Goal: Information Seeking & Learning: Learn about a topic

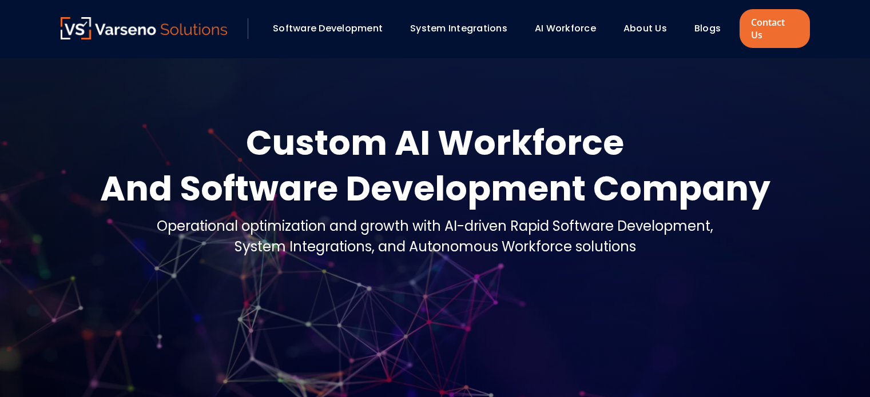
scroll to position [515, 0]
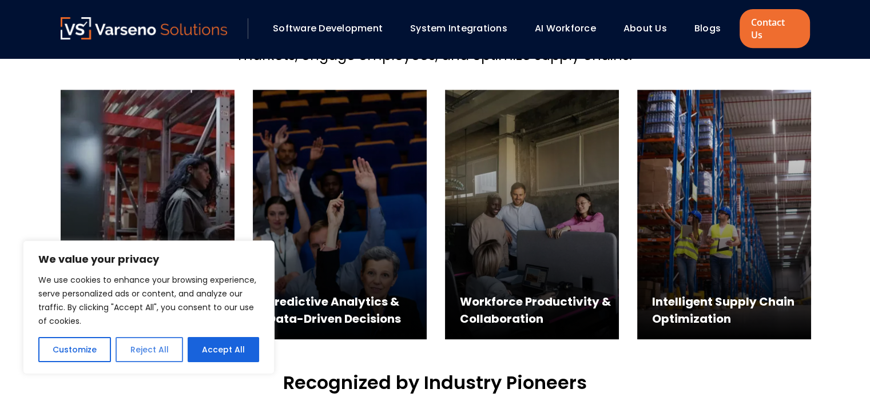
click at [151, 357] on button "Reject All" at bounding box center [148, 349] width 67 height 25
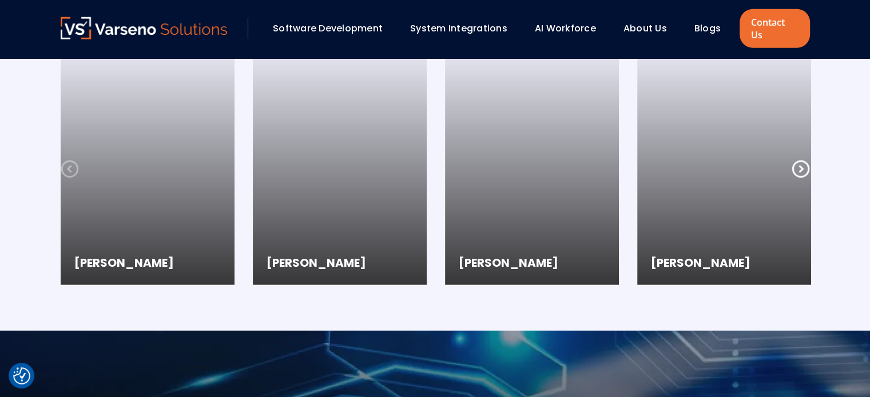
scroll to position [3087, 0]
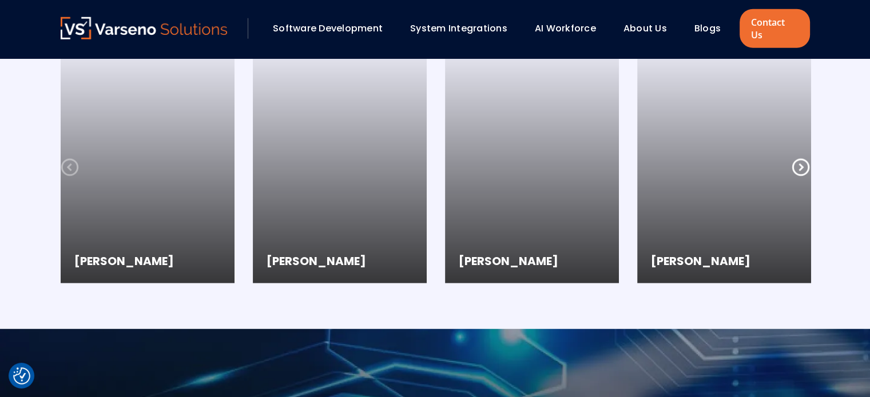
click at [805, 158] on icon at bounding box center [800, 167] width 18 height 18
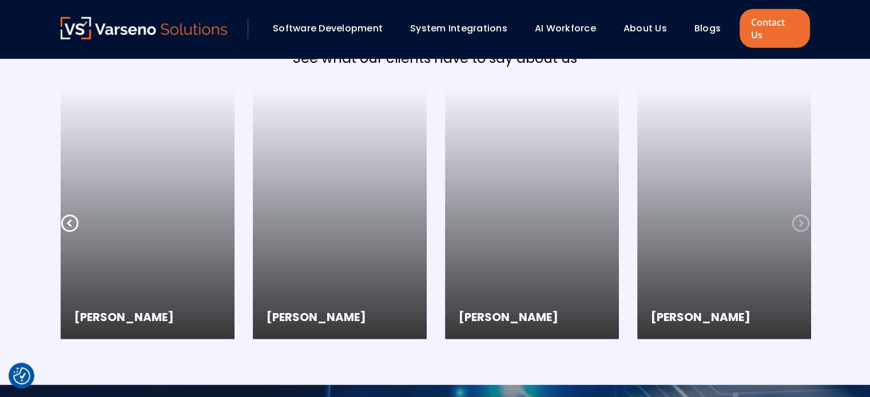
scroll to position [3030, 0]
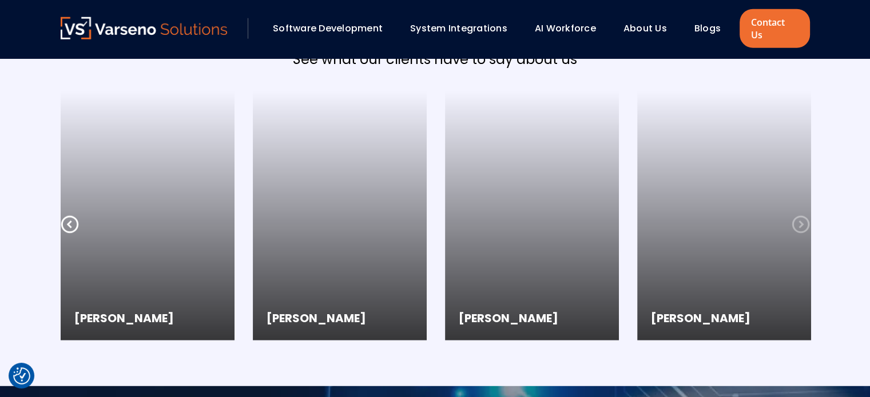
click at [802, 216] on icon at bounding box center [800, 225] width 18 height 18
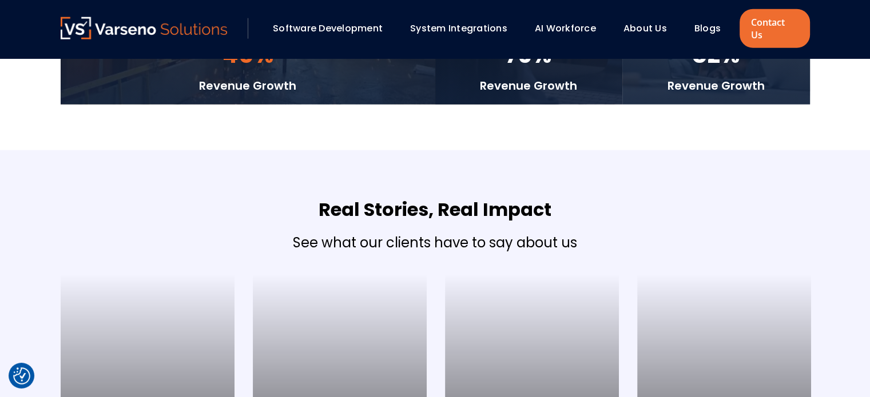
scroll to position [2744, 0]
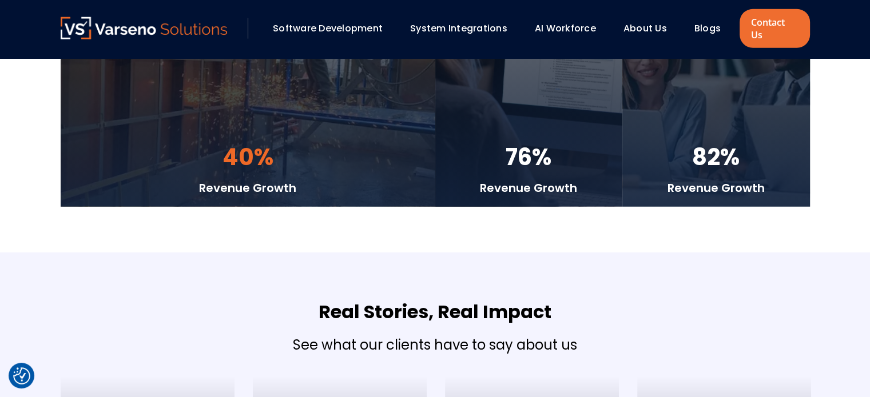
click at [635, 27] on link "About Us" at bounding box center [644, 28] width 43 height 13
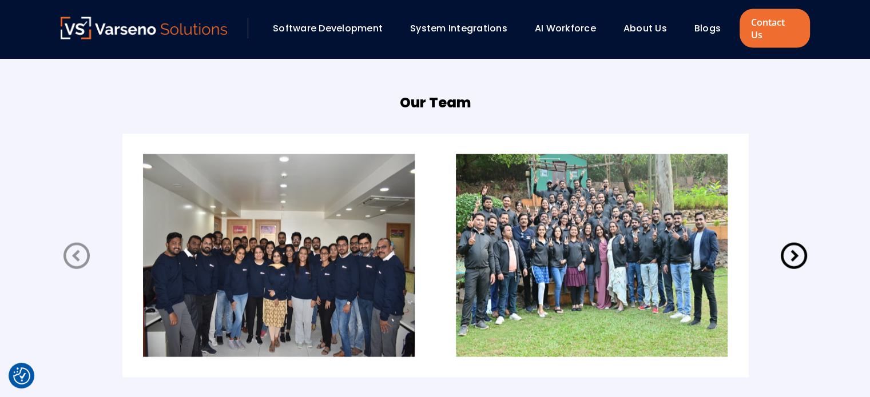
scroll to position [2344, 0]
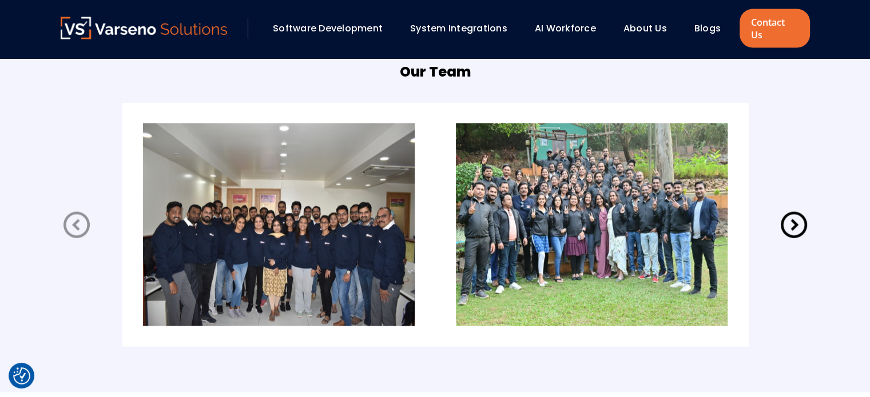
click at [788, 216] on icon at bounding box center [794, 225] width 32 height 32
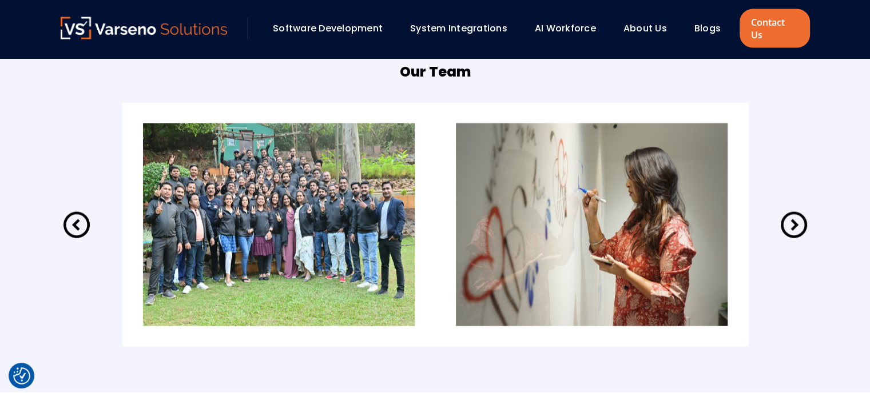
click at [788, 216] on icon at bounding box center [794, 225] width 32 height 32
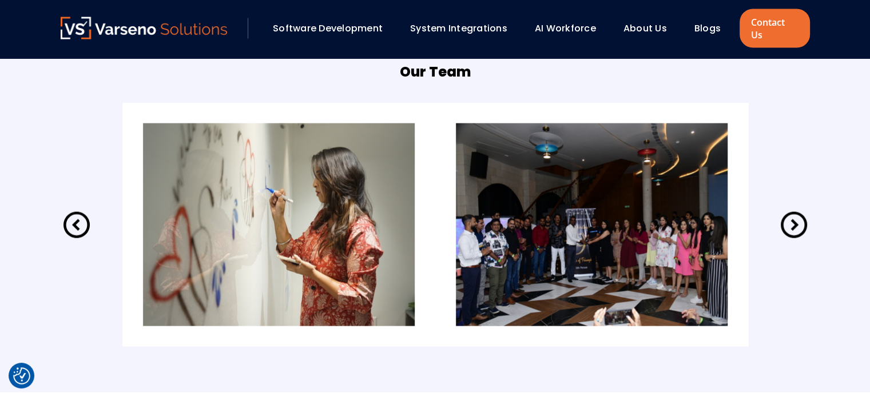
click at [788, 216] on icon at bounding box center [794, 225] width 32 height 32
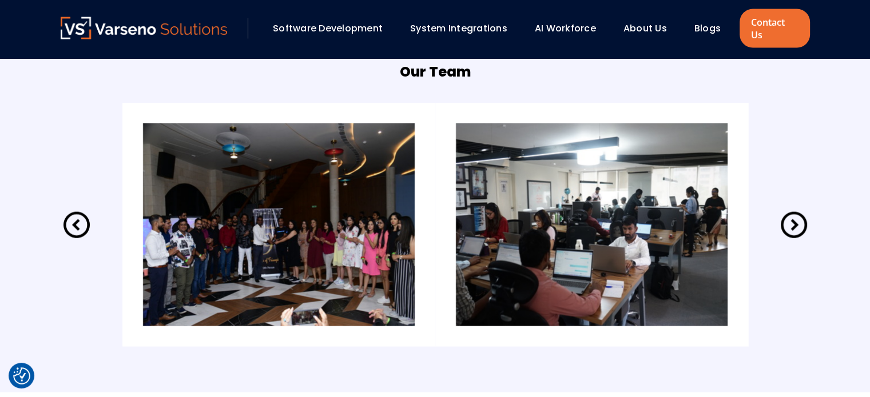
click at [788, 216] on icon at bounding box center [794, 225] width 32 height 32
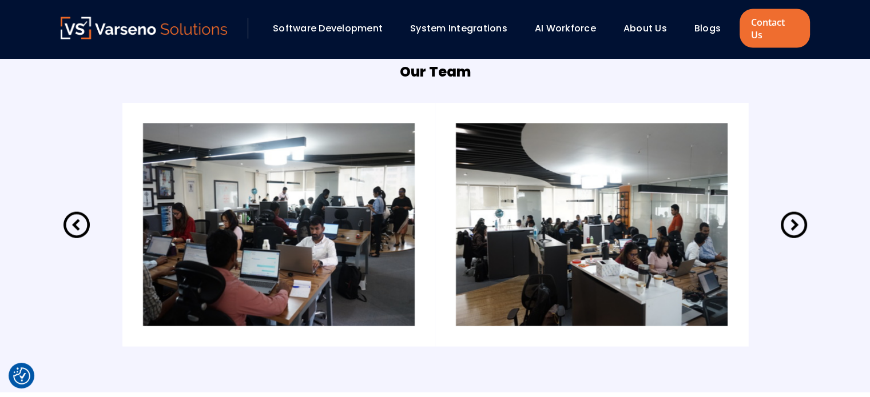
click at [788, 216] on icon at bounding box center [794, 225] width 32 height 32
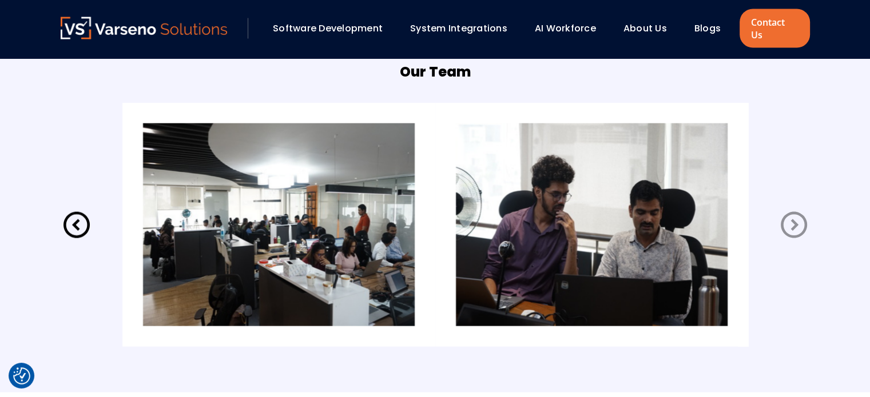
click at [788, 216] on icon at bounding box center [794, 225] width 32 height 32
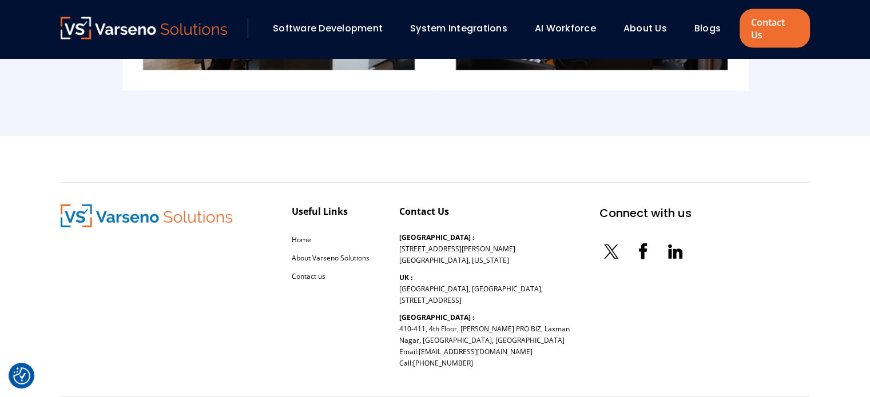
scroll to position [2630, 0]
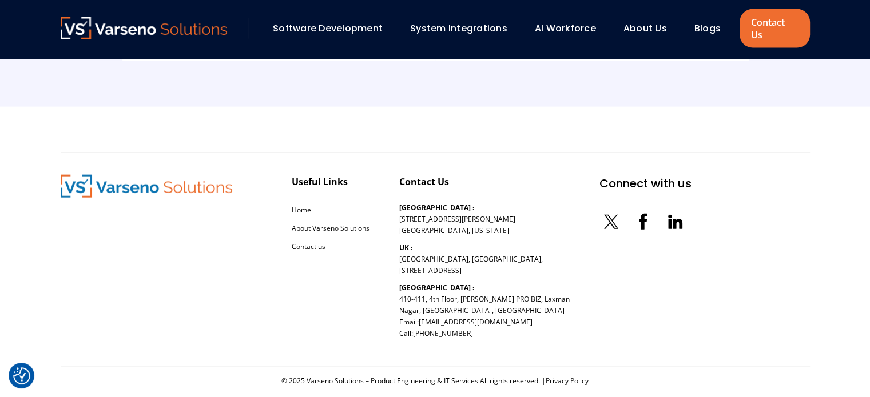
click at [672, 220] on icon at bounding box center [676, 225] width 9 height 10
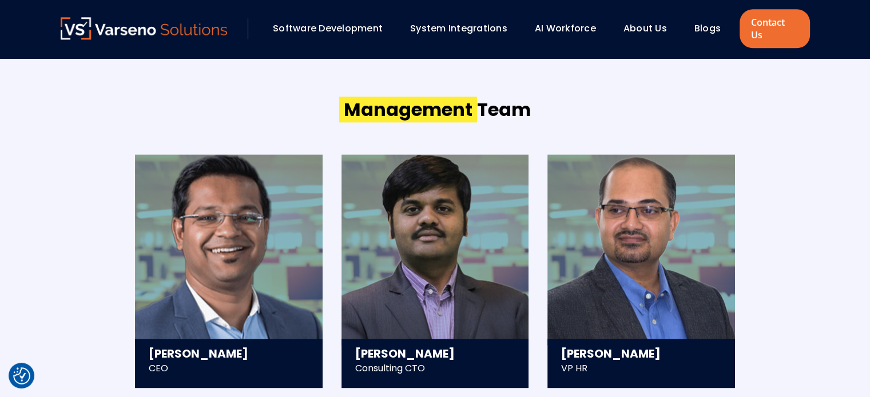
scroll to position [1429, 0]
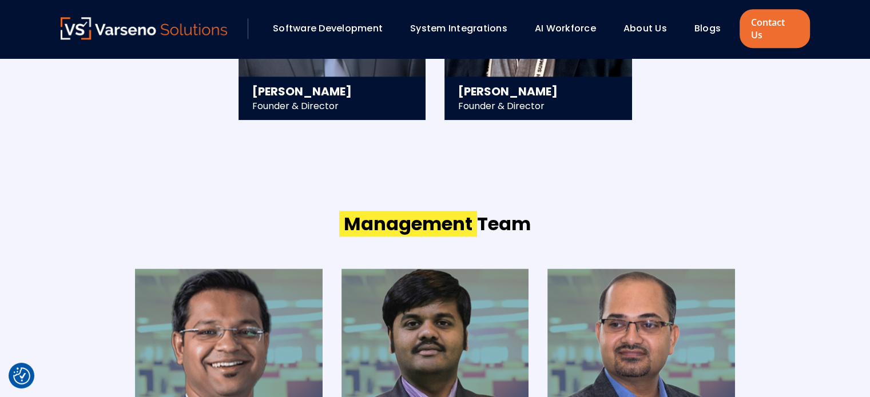
click at [632, 22] on link "About Us" at bounding box center [644, 28] width 43 height 13
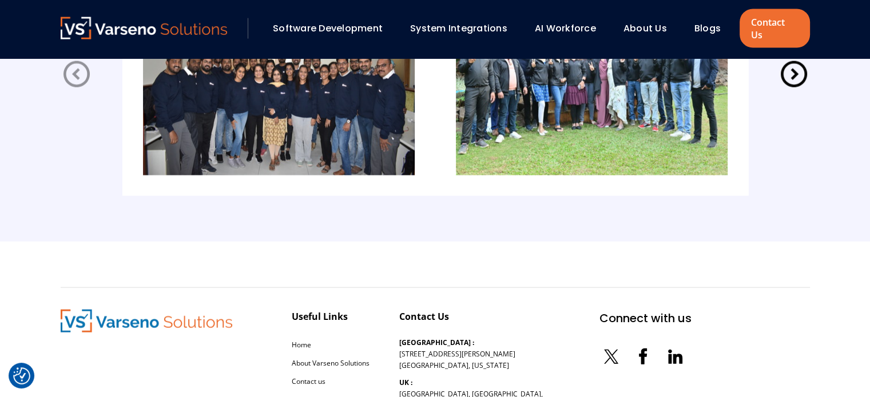
scroll to position [2401, 0]
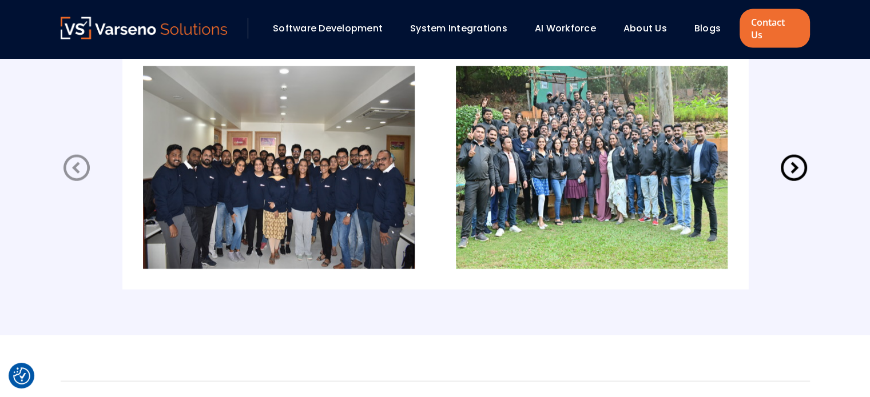
click at [794, 159] on icon at bounding box center [793, 168] width 26 height 26
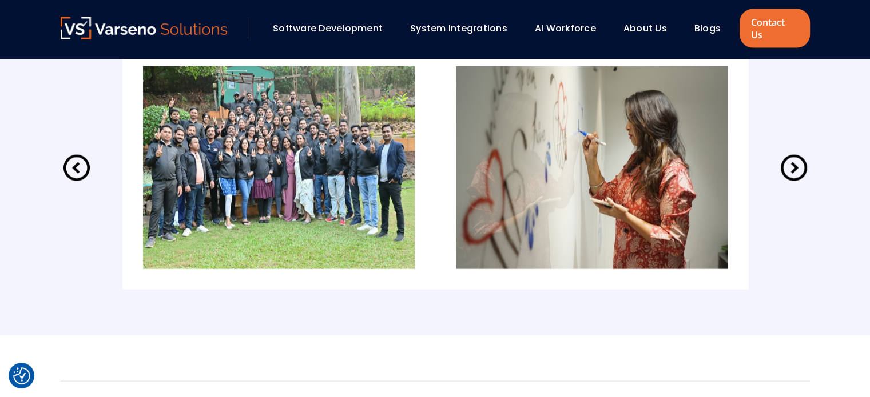
click at [794, 159] on icon at bounding box center [793, 168] width 26 height 26
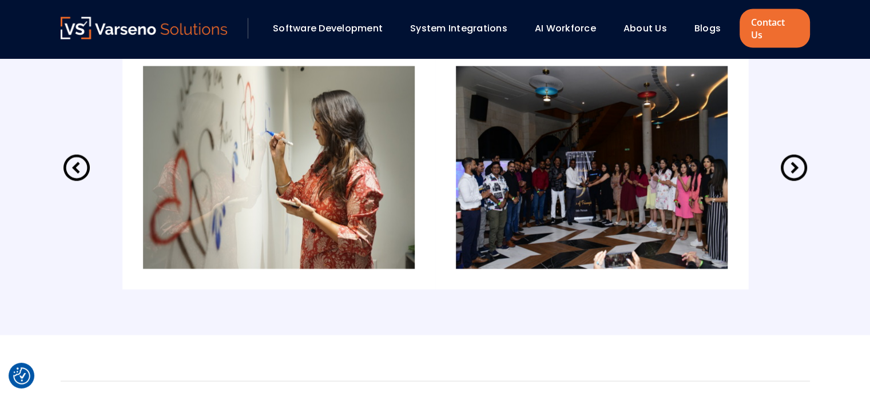
click at [794, 159] on icon at bounding box center [793, 168] width 26 height 26
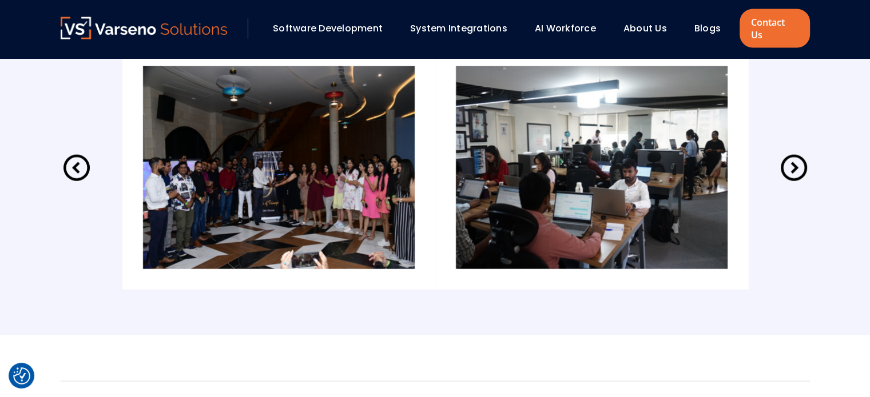
click at [794, 159] on icon at bounding box center [793, 168] width 26 height 26
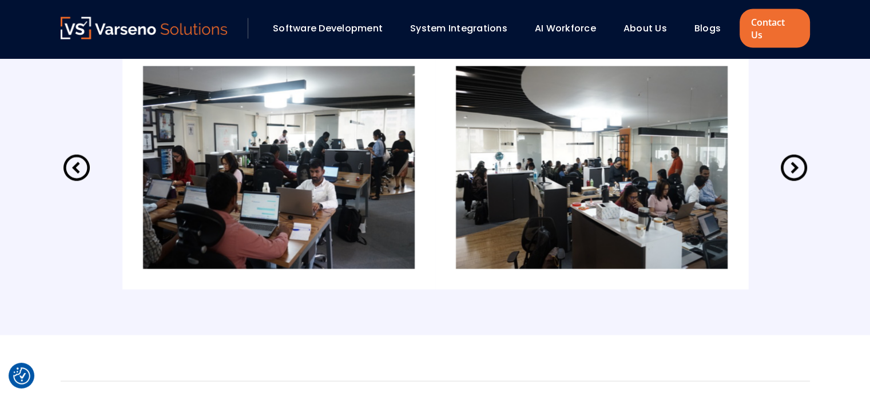
click at [794, 159] on icon at bounding box center [793, 168] width 26 height 26
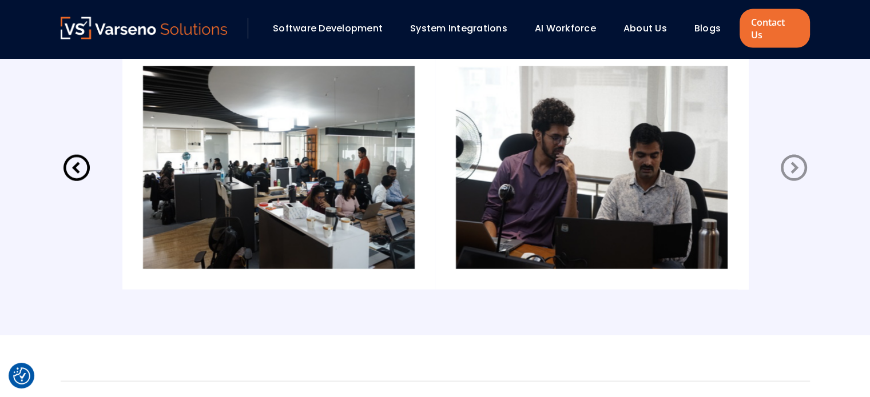
click at [794, 159] on icon at bounding box center [793, 168] width 26 height 26
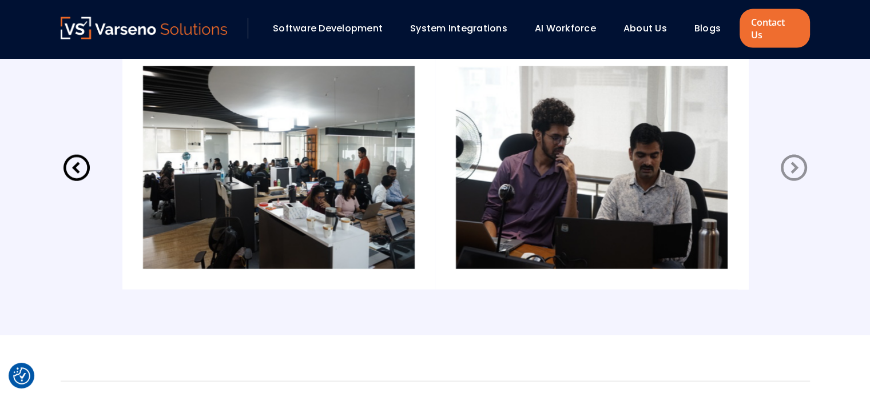
click at [794, 159] on icon at bounding box center [793, 168] width 26 height 26
click at [784, 155] on icon at bounding box center [794, 168] width 32 height 32
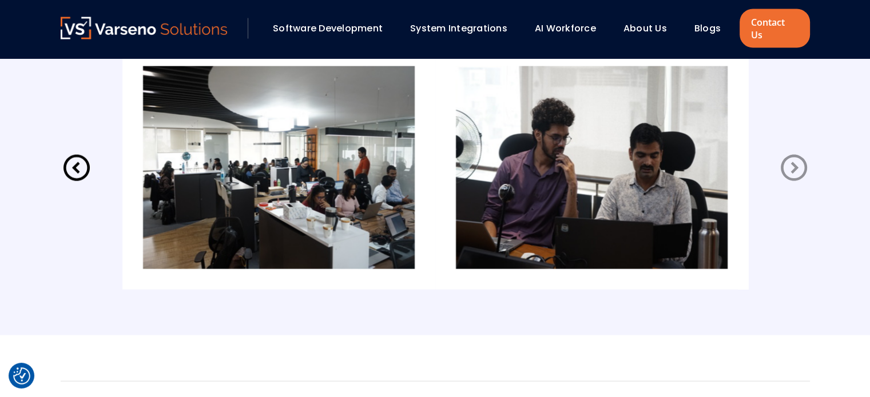
click at [78, 152] on icon at bounding box center [77, 168] width 32 height 32
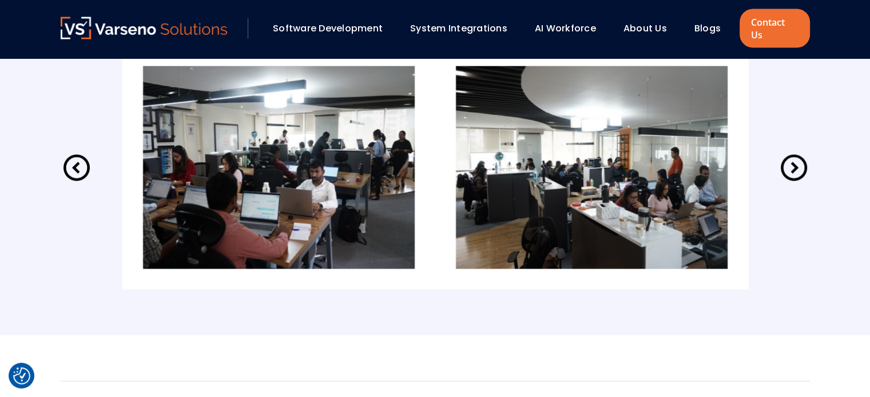
click at [78, 155] on icon at bounding box center [76, 168] width 26 height 26
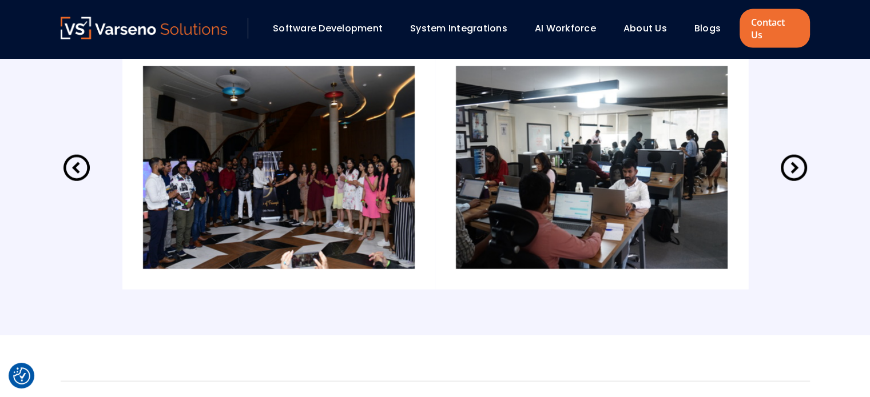
click at [78, 155] on icon at bounding box center [76, 168] width 26 height 26
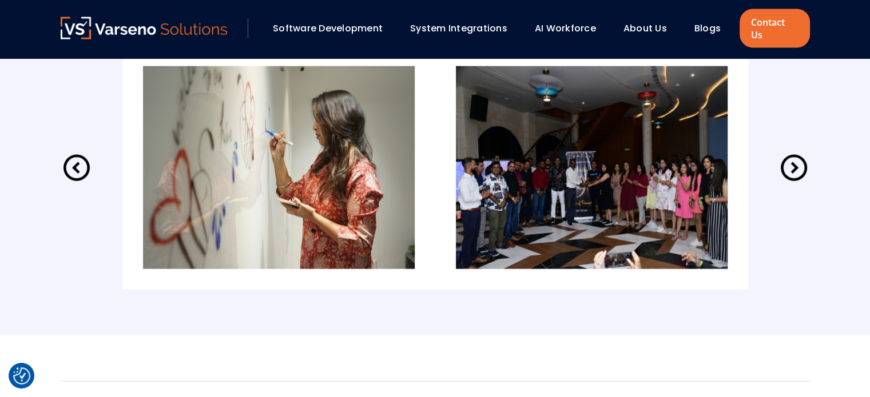
click at [78, 155] on icon at bounding box center [76, 168] width 26 height 26
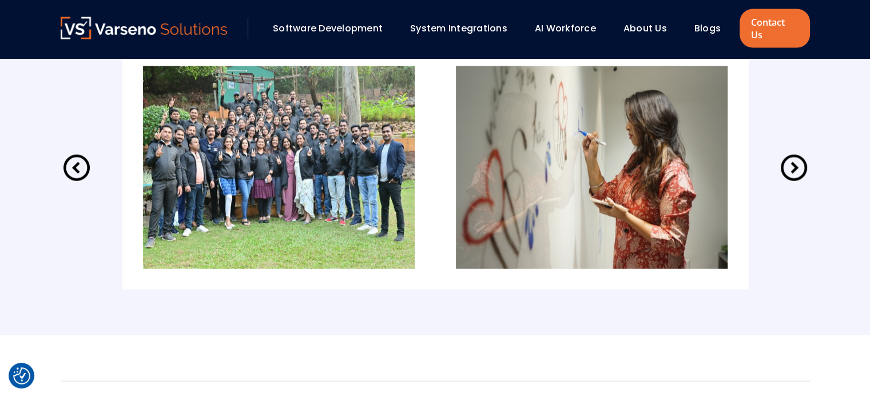
click at [78, 155] on icon at bounding box center [76, 168] width 26 height 26
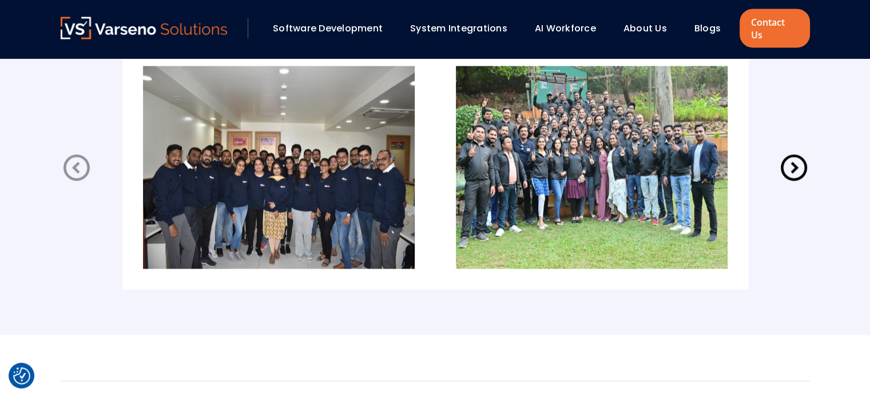
click at [78, 155] on icon at bounding box center [76, 168] width 26 height 26
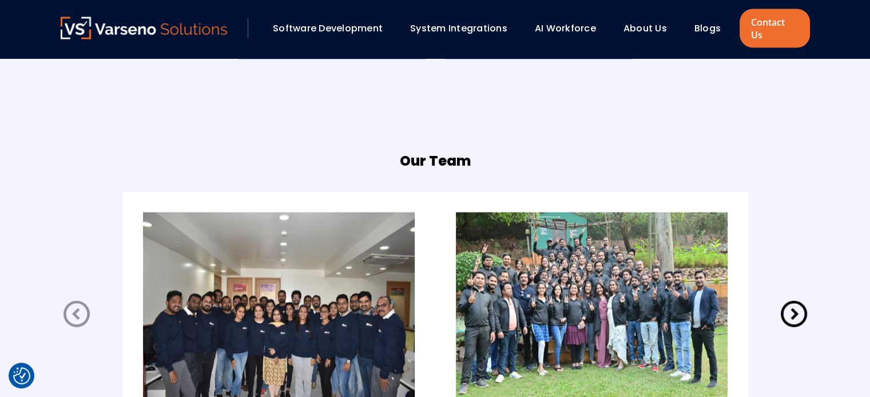
scroll to position [2230, 0]
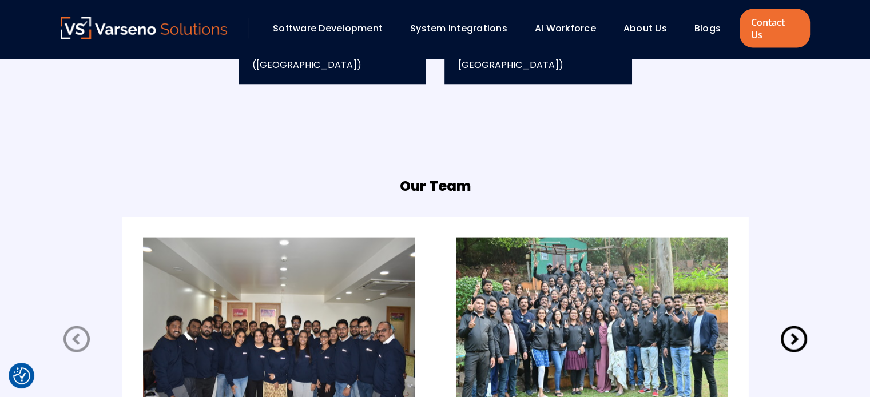
click at [792, 326] on icon at bounding box center [794, 340] width 32 height 32
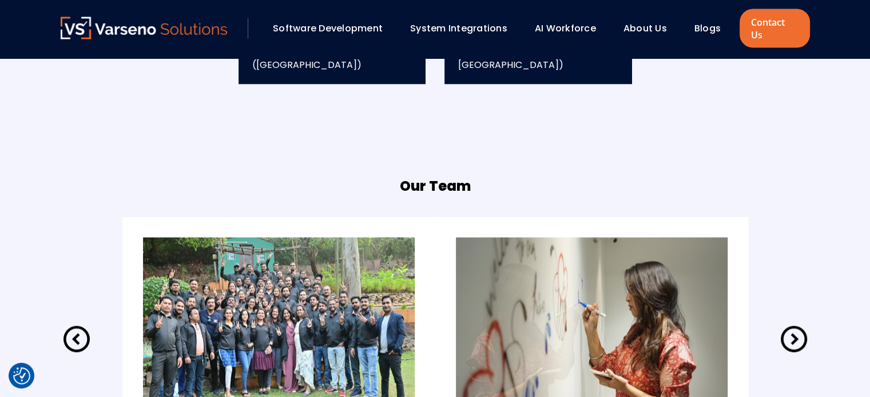
click at [792, 326] on icon at bounding box center [794, 340] width 32 height 32
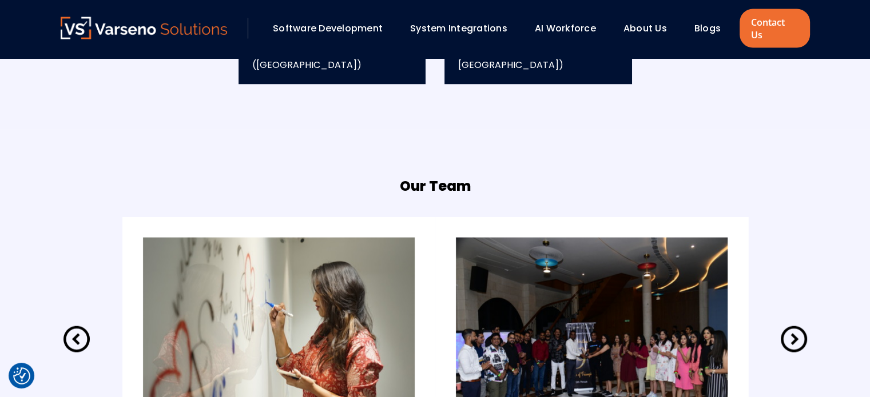
click at [792, 326] on icon at bounding box center [794, 340] width 32 height 32
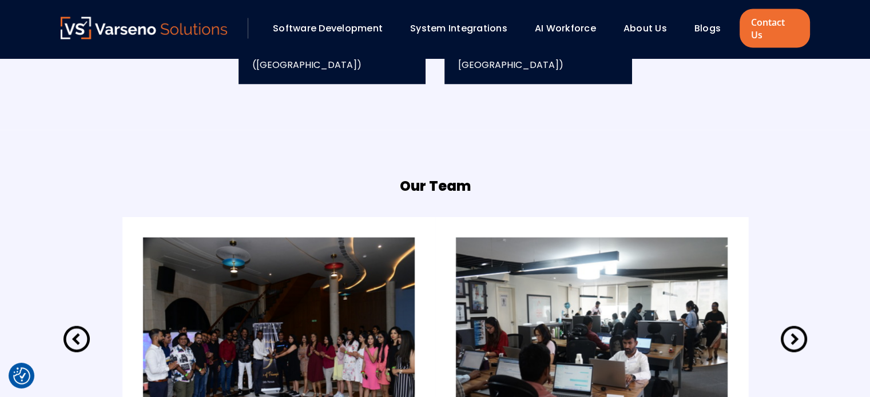
click at [792, 326] on icon at bounding box center [794, 340] width 32 height 32
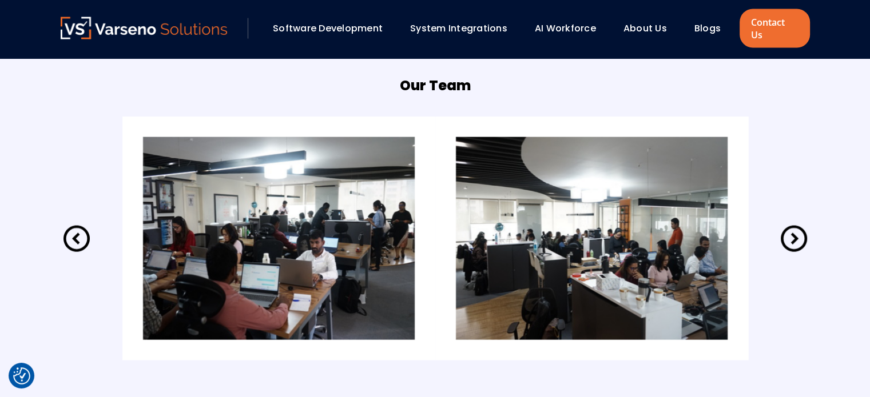
scroll to position [2344, 0]
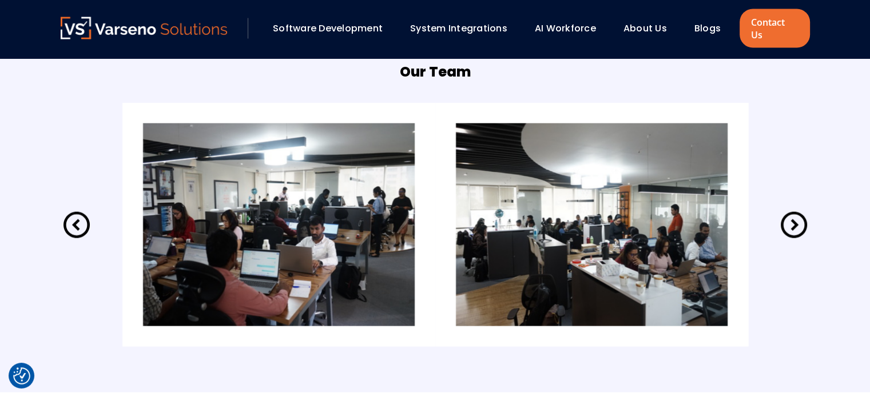
click at [787, 219] on icon at bounding box center [794, 225] width 32 height 32
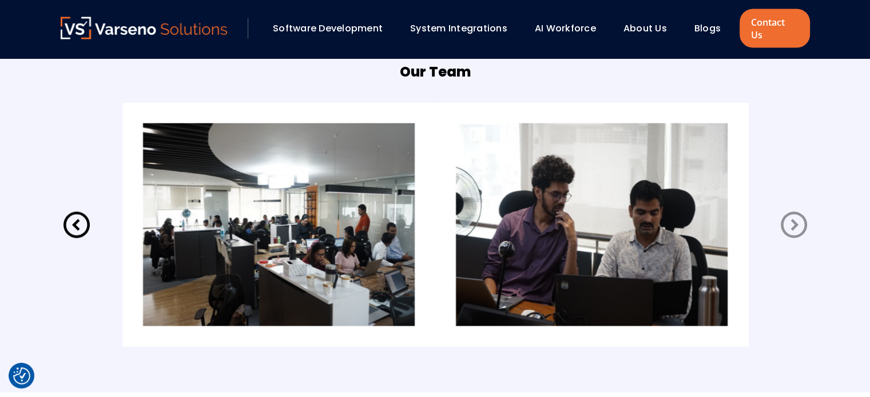
click at [787, 219] on icon at bounding box center [794, 225] width 32 height 32
click at [791, 214] on icon at bounding box center [794, 225] width 32 height 32
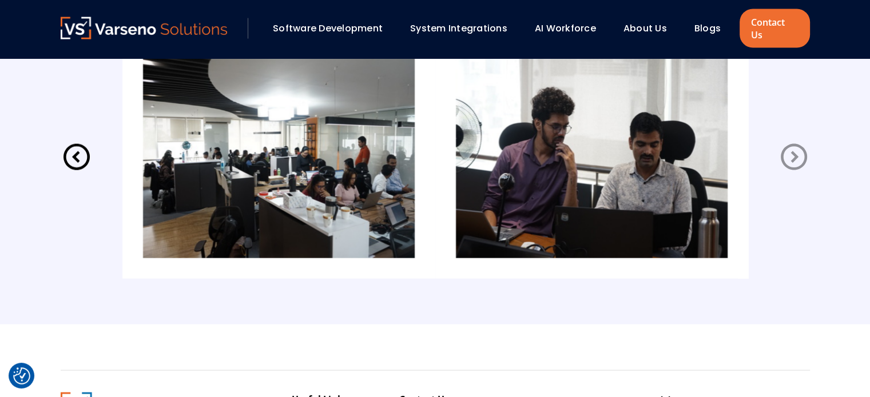
scroll to position [2401, 0]
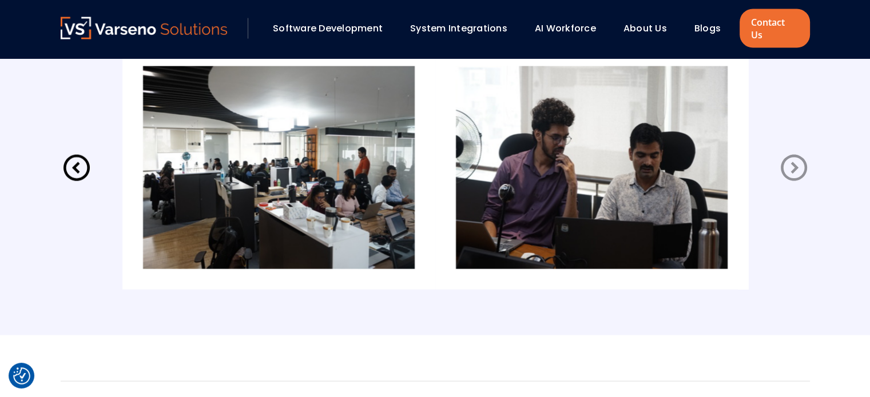
click at [792, 168] on icon at bounding box center [793, 168] width 26 height 26
click at [76, 152] on icon at bounding box center [77, 168] width 32 height 32
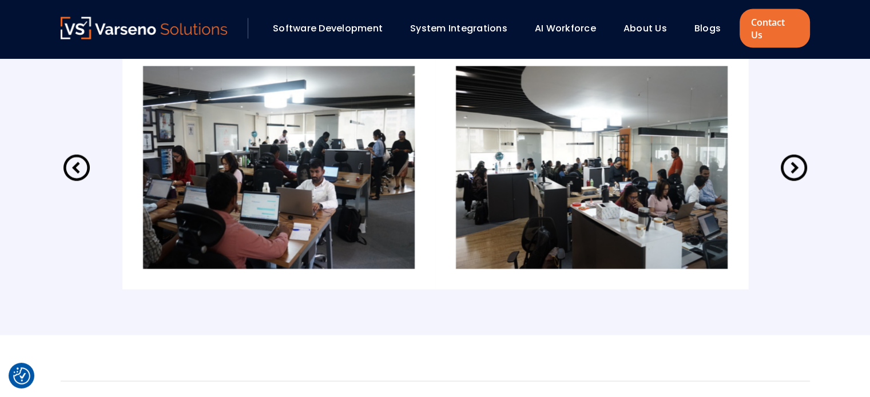
click at [76, 152] on icon at bounding box center [77, 168] width 32 height 32
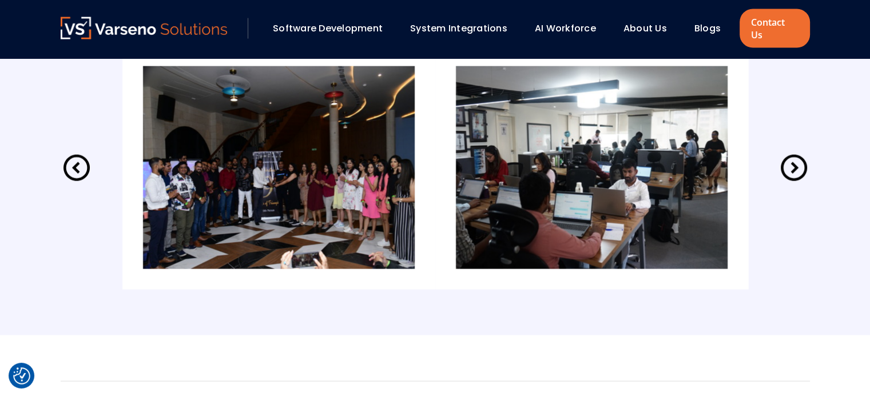
click at [76, 152] on icon at bounding box center [77, 168] width 32 height 32
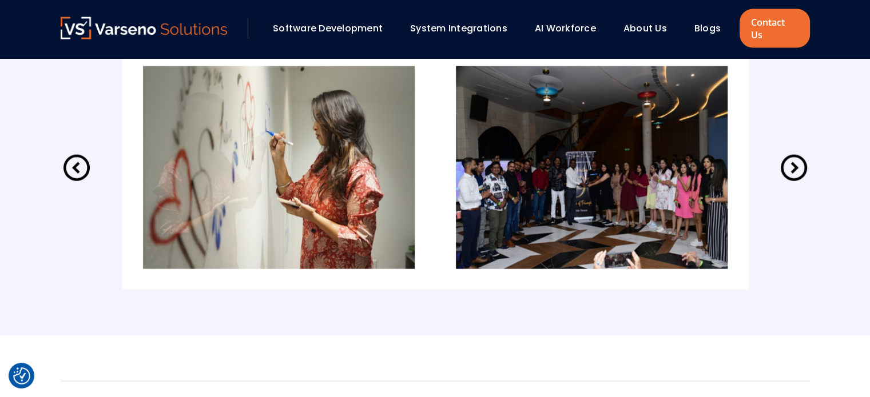
click at [76, 152] on icon at bounding box center [77, 168] width 32 height 32
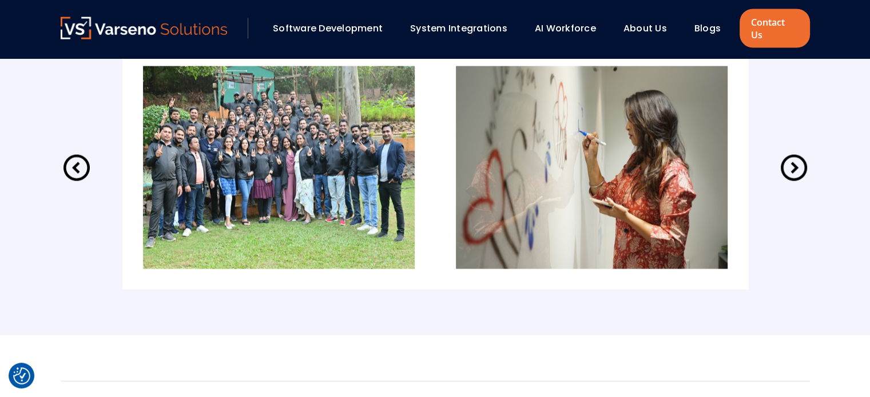
click at [76, 152] on icon at bounding box center [77, 168] width 32 height 32
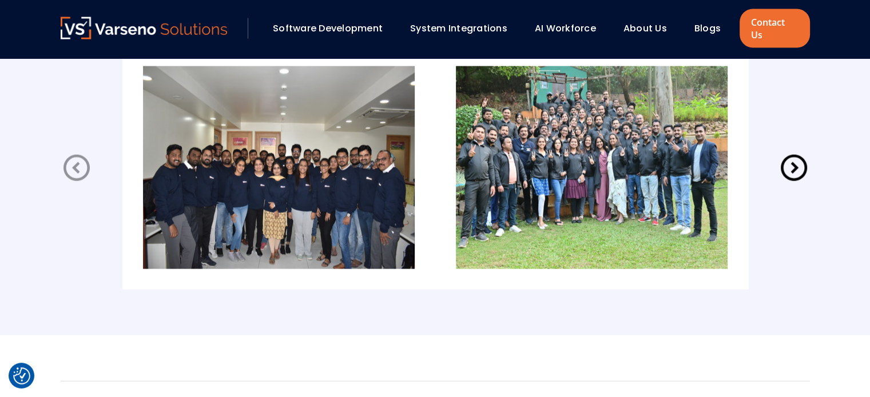
click at [707, 27] on link "Blogs" at bounding box center [707, 28] width 26 height 13
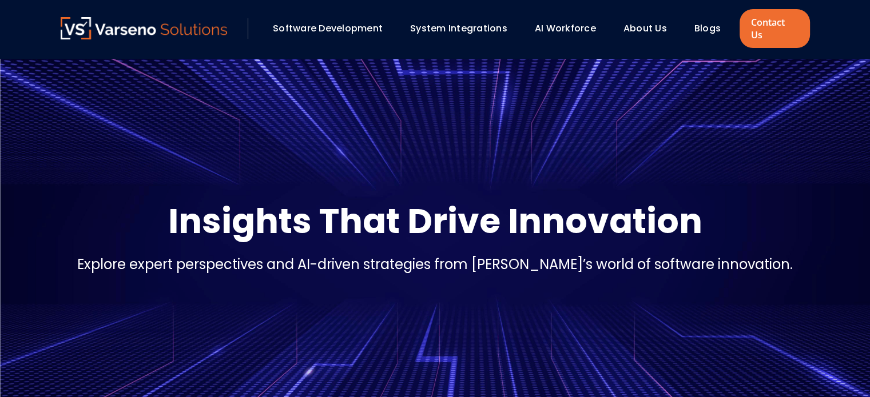
click at [577, 26] on link "AI Workforce" at bounding box center [565, 28] width 61 height 13
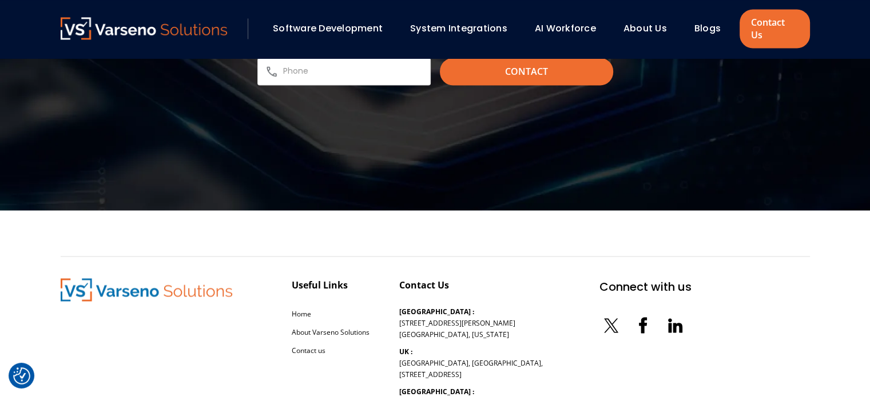
scroll to position [1944, 0]
